Goal: Task Accomplishment & Management: Complete application form

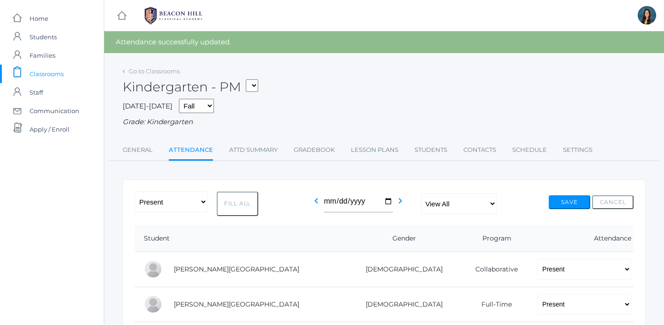
click at [258, 84] on select "*KIND - Kindergarten AM *KIND - Kindergarten PM" at bounding box center [252, 85] width 12 height 12
select select "1957"
click at [249, 79] on select "*KIND - Kindergarten AM *KIND - Kindergarten PM" at bounding box center [252, 85] width 12 height 12
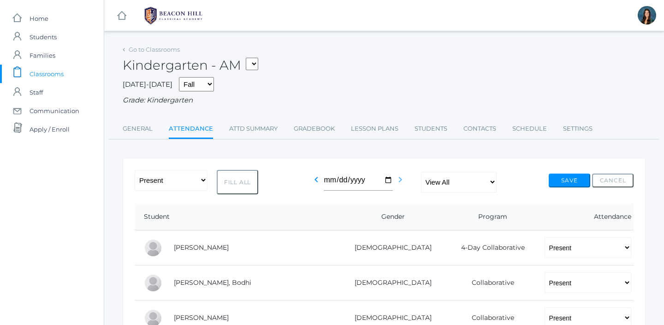
click at [399, 179] on icon "chevron_right" at bounding box center [400, 179] width 11 height 11
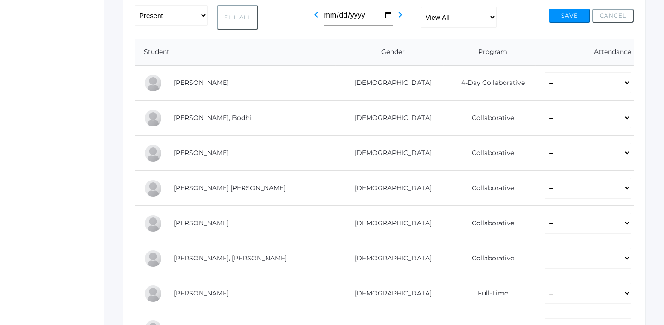
scroll to position [166, 0]
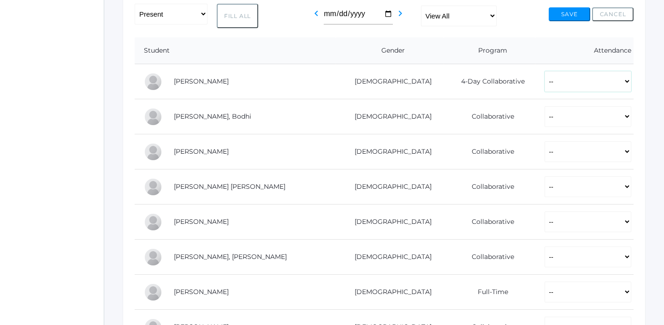
click at [574, 82] on select "-- Present Present-At-Home Tardy Excused Tardy Unexcused Absent Excused Absent …" at bounding box center [588, 81] width 87 height 21
select select "AE"
click at [545, 71] on select "-- Present Present-At-Home Tardy Excused Tardy Unexcused Absent Excused Absent …" at bounding box center [588, 81] width 87 height 21
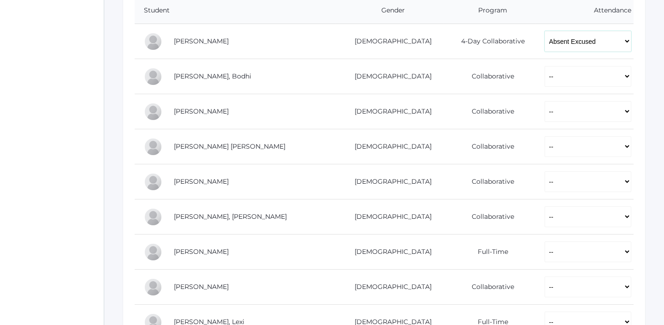
scroll to position [213, 0]
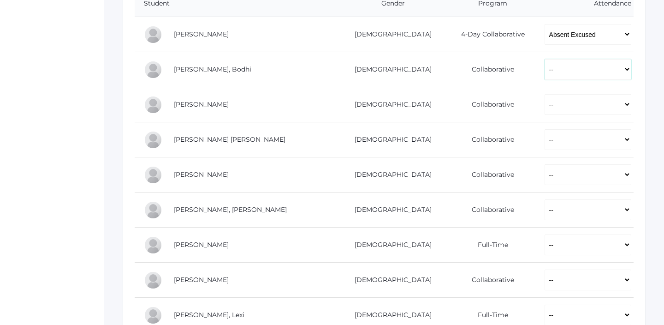
click at [569, 72] on select "-- Present Present-At-Home Tardy Excused Tardy Unexcused Absent Excused Absent …" at bounding box center [588, 69] width 87 height 21
select select "P"
click at [545, 59] on select "-- Present Present-At-Home Tardy Excused Tardy Unexcused Absent Excused Absent …" at bounding box center [588, 69] width 87 height 21
click at [561, 108] on select "-- Present Present-At-Home Tardy Excused Tardy Unexcused Absent Excused Absent …" at bounding box center [588, 104] width 87 height 21
select select "P"
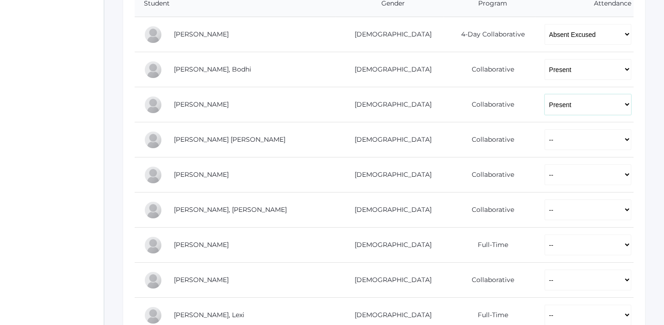
click at [545, 94] on select "-- Present Present-At-Home Tardy Excused Tardy Unexcused Absent Excused Absent …" at bounding box center [588, 104] width 87 height 21
click at [546, 144] on select "-- Present Present-At-Home Tardy Excused Tardy Unexcused Absent Excused Absent …" at bounding box center [588, 139] width 87 height 21
select select "P"
click at [545, 129] on select "-- Present Present-At-Home Tardy Excused Tardy Unexcused Absent Excused Absent …" at bounding box center [588, 139] width 87 height 21
click at [545, 179] on select "-- Present Present-At-Home Tardy Excused Tardy Unexcused Absent Excused Absent …" at bounding box center [588, 174] width 87 height 21
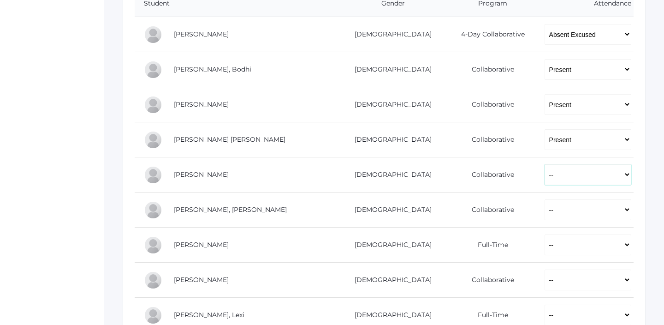
select select "P"
click at [545, 164] on select "-- Present Present-At-Home Tardy Excused Tardy Unexcused Absent Excused Absent …" at bounding box center [588, 174] width 87 height 21
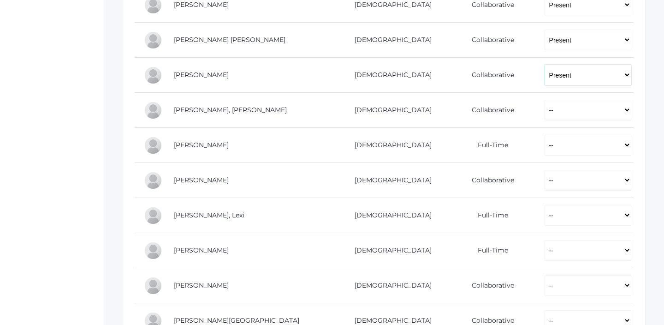
scroll to position [317, 0]
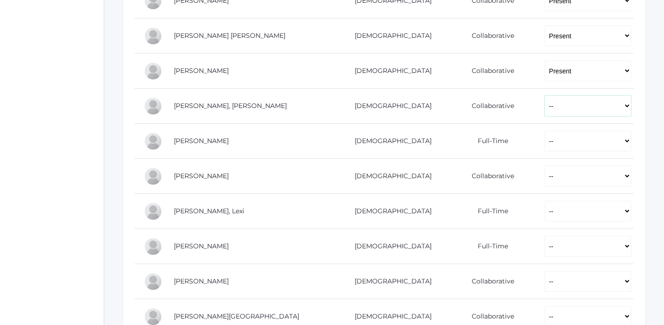
click at [545, 109] on select "-- Present Present-At-Home Tardy Excused Tardy Unexcused Absent Excused Absent …" at bounding box center [588, 106] width 87 height 21
select select "P"
click at [545, 96] on select "-- Present Present-At-Home Tardy Excused Tardy Unexcused Absent Excused Absent …" at bounding box center [588, 106] width 87 height 21
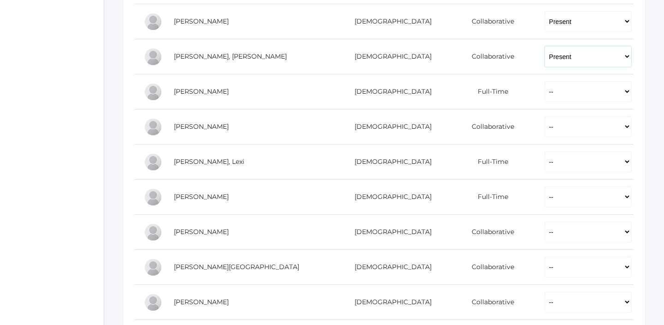
scroll to position [381, 0]
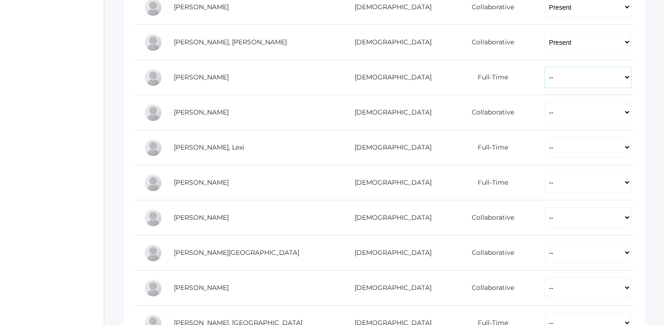
click at [545, 82] on select "-- Present Present-At-Home Tardy Excused Tardy Unexcused Absent Excused Absent …" at bounding box center [588, 77] width 87 height 21
select select "P"
click at [545, 67] on select "-- Present Present-At-Home Tardy Excused Tardy Unexcused Absent Excused Absent …" at bounding box center [588, 77] width 87 height 21
click at [545, 105] on select "-- Present Present-At-Home Tardy Excused Tardy Unexcused Absent Excused Absent …" at bounding box center [588, 112] width 87 height 21
select select "P"
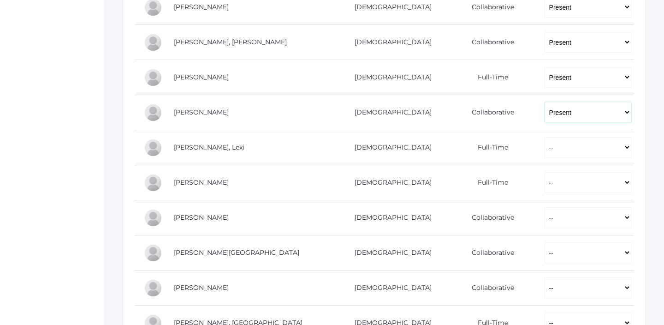
click at [545, 102] on select "-- Present Present-At-Home Tardy Excused Tardy Unexcused Absent Excused Absent …" at bounding box center [588, 112] width 87 height 21
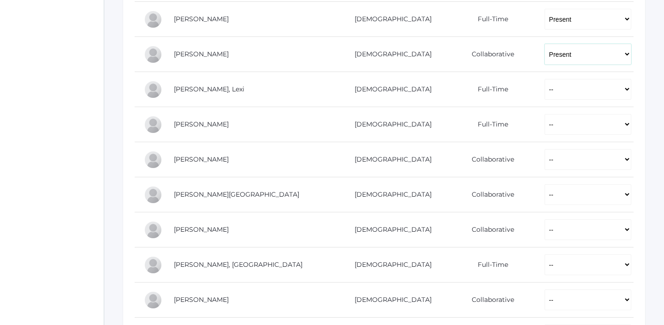
scroll to position [458, 0]
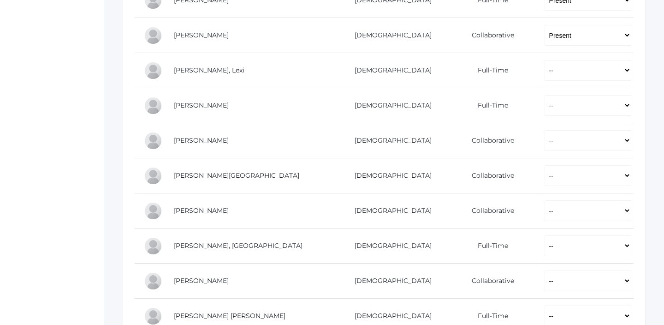
click at [537, 84] on td "-- Present Present-At-Home Tardy Excused Tardy Unexcused Absent Excused Absent …" at bounding box center [585, 70] width 98 height 35
click at [545, 75] on select "-- Present Present-At-Home Tardy Excused Tardy Unexcused Absent Excused Absent …" at bounding box center [588, 70] width 87 height 21
select select "P"
click at [545, 60] on select "-- Present Present-At-Home Tardy Excused Tardy Unexcused Absent Excused Absent …" at bounding box center [588, 70] width 87 height 21
click at [545, 106] on select "-- Present Present-At-Home Tardy Excused Tardy Unexcused Absent Excused Absent …" at bounding box center [588, 105] width 87 height 21
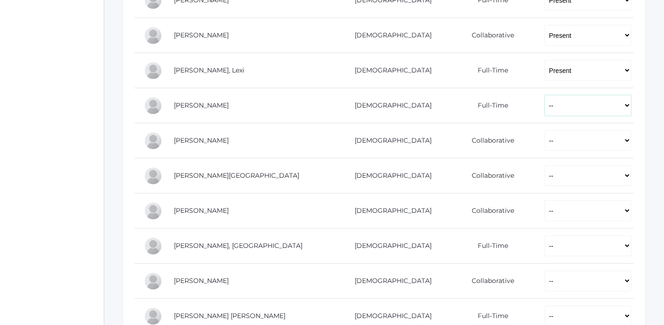
select select "P"
click at [545, 95] on select "-- Present Present-At-Home Tardy Excused Tardy Unexcused Absent Excused Absent …" at bounding box center [588, 105] width 87 height 21
click at [551, 143] on select "-- Present Present-At-Home Tardy Excused Tardy Unexcused Absent Excused Absent …" at bounding box center [588, 140] width 87 height 21
select select "P"
click at [545, 130] on select "-- Present Present-At-Home Tardy Excused Tardy Unexcused Absent Excused Absent …" at bounding box center [588, 140] width 87 height 21
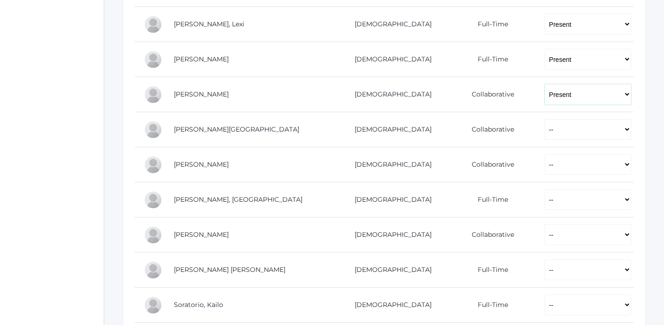
scroll to position [519, 0]
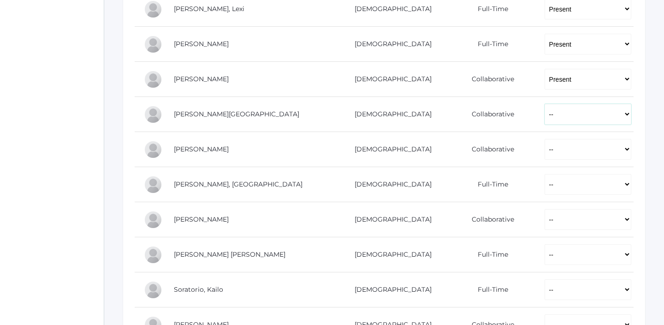
click at [545, 121] on select "-- Present Present-At-Home Tardy Excused Tardy Unexcused Absent Excused Absent …" at bounding box center [588, 114] width 87 height 21
select select "P"
click at [545, 104] on select "-- Present Present-At-Home Tardy Excused Tardy Unexcused Absent Excused Absent …" at bounding box center [588, 114] width 87 height 21
click at [545, 154] on select "-- Present Present-At-Home Tardy Excused Tardy Unexcused Absent Excused Absent …" at bounding box center [588, 149] width 87 height 21
select select "P"
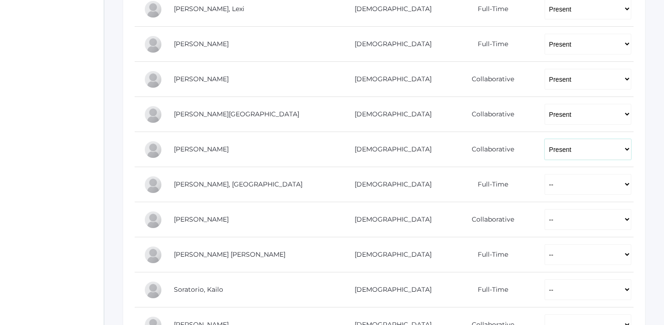
click at [545, 139] on select "-- Present Present-At-Home Tardy Excused Tardy Unexcused Absent Excused Absent …" at bounding box center [588, 149] width 87 height 21
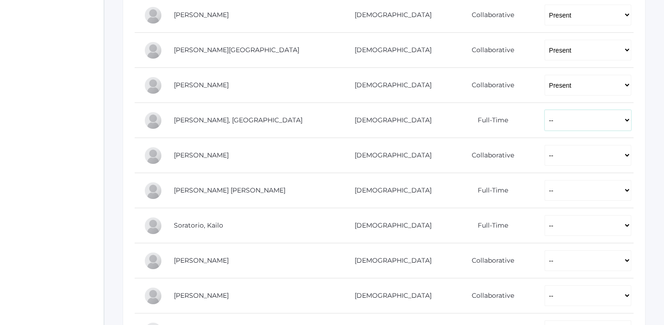
click at [545, 119] on select "-- Present Present-At-Home Tardy Excused Tardy Unexcused Absent Excused Absent …" at bounding box center [588, 120] width 87 height 21
select select "P"
click at [545, 110] on select "-- Present Present-At-Home Tardy Excused Tardy Unexcused Absent Excused Absent …" at bounding box center [588, 120] width 87 height 21
click at [536, 166] on td "-- Present Present-At-Home Tardy Excused Tardy Unexcused Absent Excused Absent …" at bounding box center [585, 155] width 98 height 35
click at [545, 158] on select "-- Present Present-At-Home Tardy Excused Tardy Unexcused Absent Excused Absent …" at bounding box center [588, 155] width 87 height 21
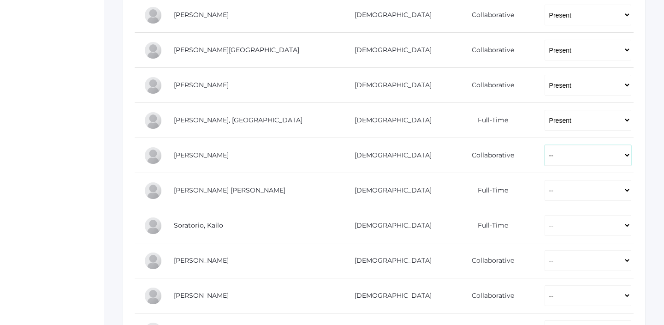
select select "P"
click at [545, 145] on select "-- Present Present-At-Home Tardy Excused Tardy Unexcused Absent Excused Absent …" at bounding box center [588, 155] width 87 height 21
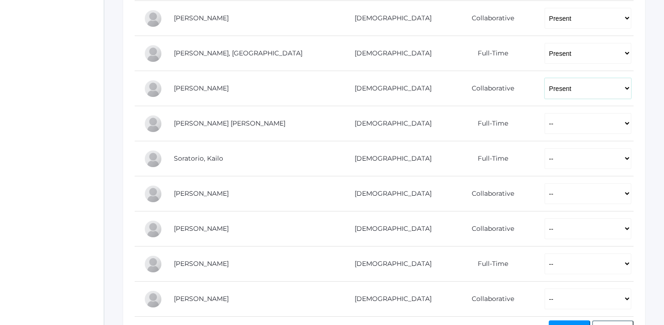
scroll to position [651, 0]
click at [545, 129] on select "-- Present Present-At-Home Tardy Excused Tardy Unexcused Absent Excused Absent …" at bounding box center [588, 122] width 87 height 21
select select "P"
click at [545, 112] on select "-- Present Present-At-Home Tardy Excused Tardy Unexcused Absent Excused Absent …" at bounding box center [588, 122] width 87 height 21
click at [545, 148] on select "-- Present Present-At-Home Tardy Excused Tardy Unexcused Absent Excused Absent …" at bounding box center [588, 157] width 87 height 21
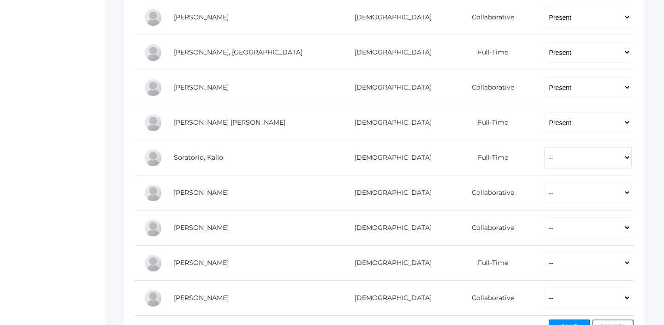
select select "P"
click at [545, 147] on select "-- Present Present-At-Home Tardy Excused Tardy Unexcused Absent Excused Absent …" at bounding box center [588, 157] width 87 height 21
click at [545, 197] on select "-- Present Present-At-Home Tardy Excused Tardy Unexcused Absent Excused Absent …" at bounding box center [588, 192] width 87 height 21
select select "AE"
click at [545, 182] on select "-- Present Present-At-Home Tardy Excused Tardy Unexcused Absent Excused Absent …" at bounding box center [588, 192] width 87 height 21
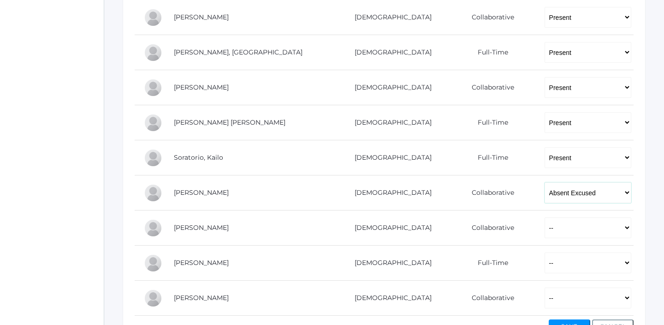
scroll to position [714, 0]
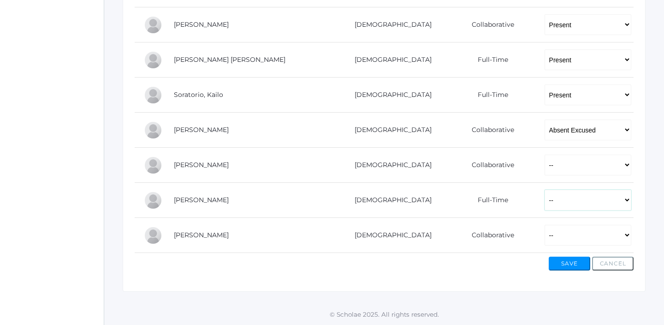
click at [545, 201] on select "-- Present Present-At-Home Tardy Excused Tardy Unexcused Absent Excused Absent …" at bounding box center [588, 200] width 87 height 21
select select "P"
click at [545, 190] on select "-- Present Present-At-Home Tardy Excused Tardy Unexcused Absent Excused Absent …" at bounding box center [588, 200] width 87 height 21
click at [545, 233] on select "-- Present Present-At-Home Tardy Excused Tardy Unexcused Absent Excused Absent …" at bounding box center [588, 235] width 87 height 21
select select "P"
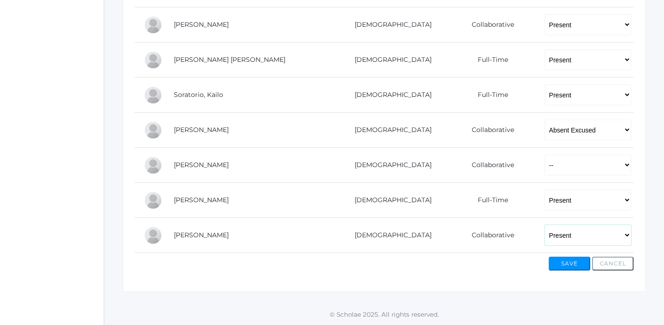
click at [545, 225] on select "-- Present Present-At-Home Tardy Excused Tardy Unexcused Absent Excused Absent …" at bounding box center [588, 235] width 87 height 21
click at [545, 168] on select "-- Present Present-At-Home Tardy Excused Tardy Unexcused Absent Excused Absent …" at bounding box center [588, 165] width 87 height 21
select select "P"
click at [545, 155] on select "-- Present Present-At-Home Tardy Excused Tardy Unexcused Absent Excused Absent …" at bounding box center [588, 165] width 87 height 21
click at [561, 259] on button "Save" at bounding box center [570, 264] width 42 height 14
